Goal: Find specific page/section: Find specific page/section

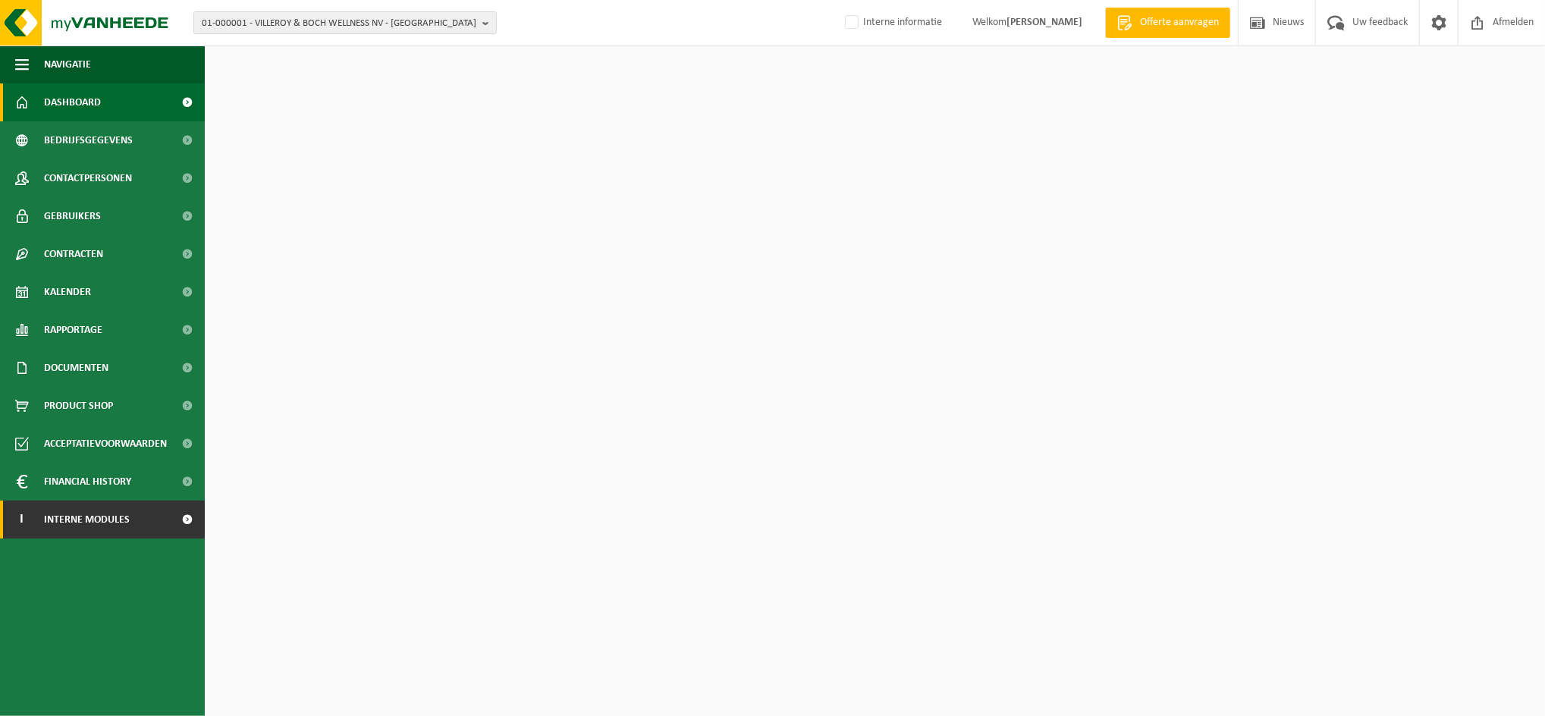
click at [90, 528] on span "Interne modules" at bounding box center [87, 520] width 86 height 38
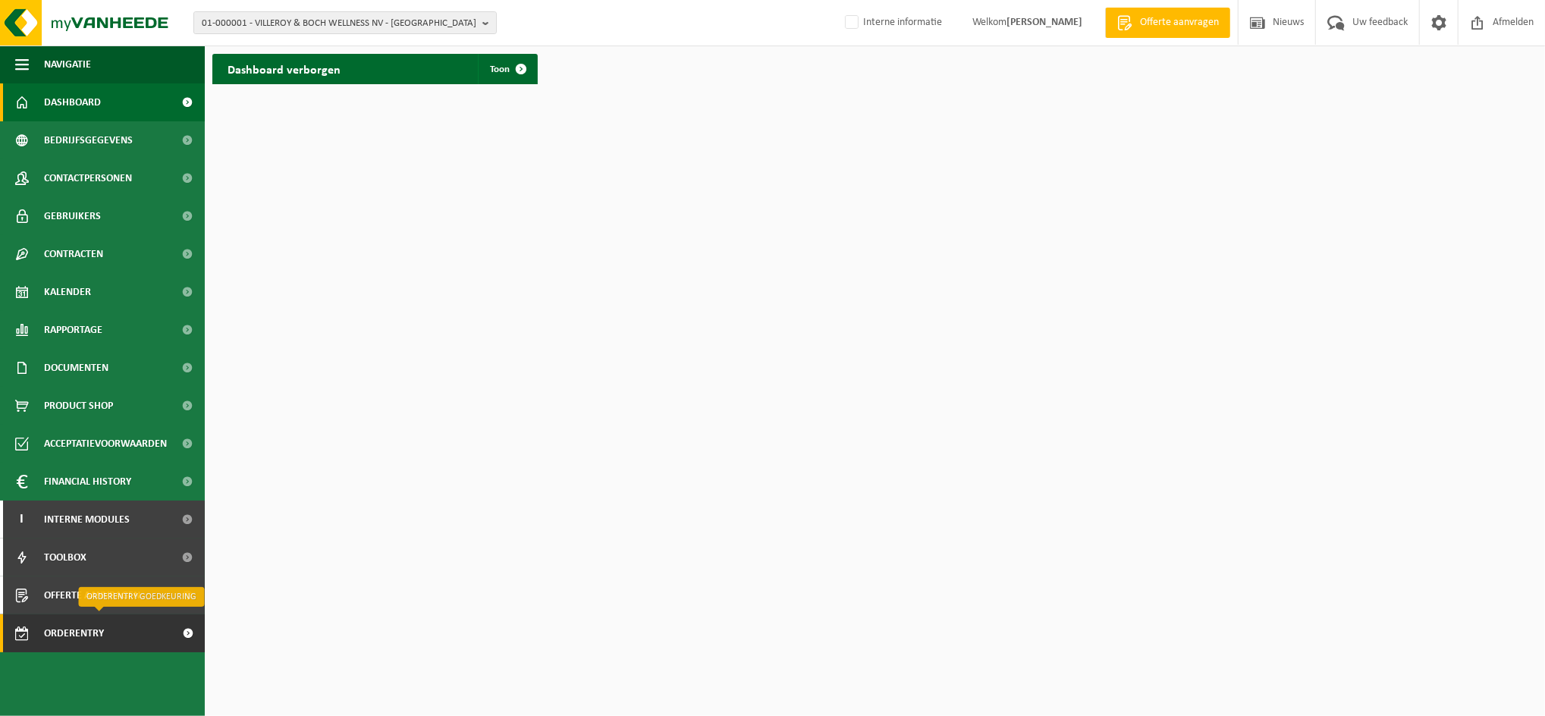
click at [81, 633] on span "Orderentry Goedkeuring" at bounding box center [107, 633] width 127 height 38
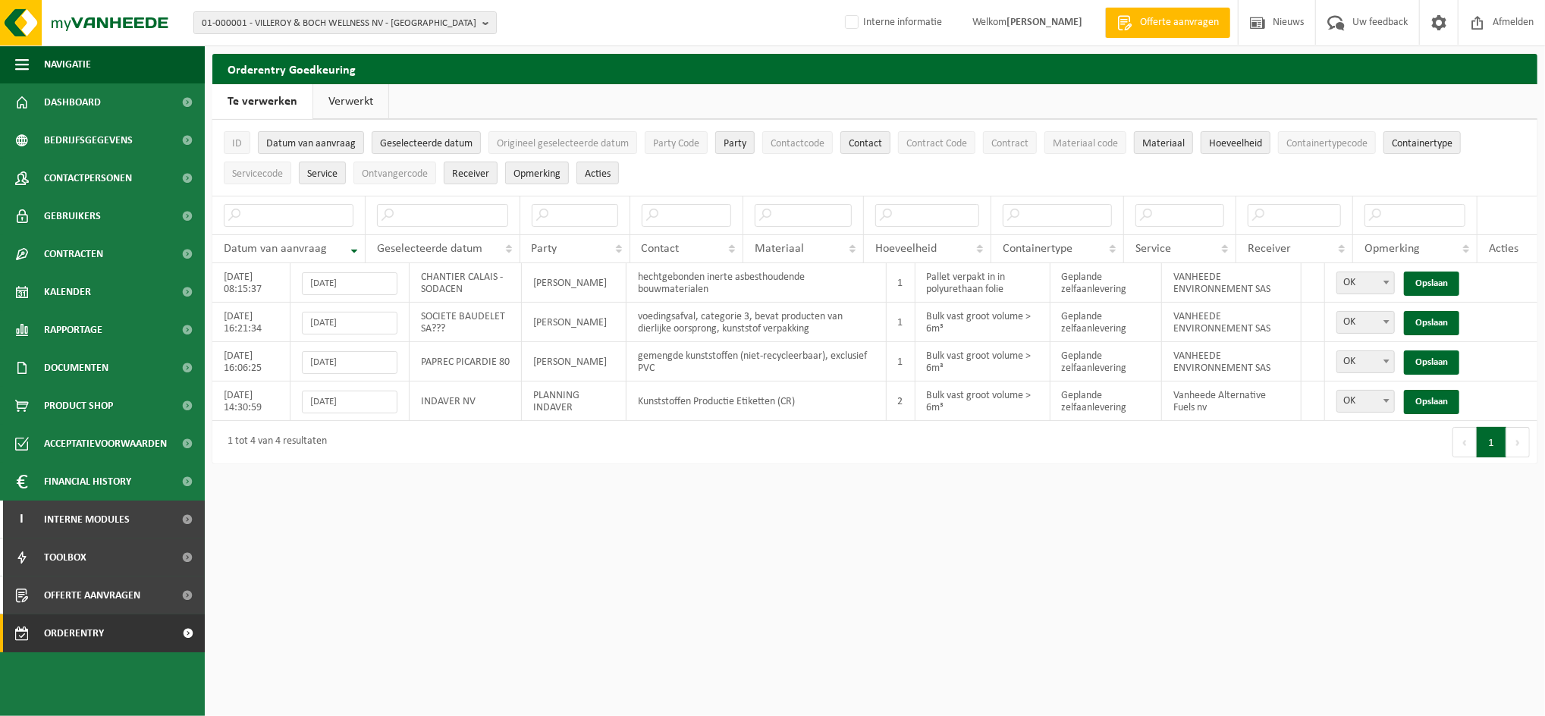
click at [346, 93] on link "Verwerkt" at bounding box center [350, 101] width 75 height 35
